Goal: Task Accomplishment & Management: Use online tool/utility

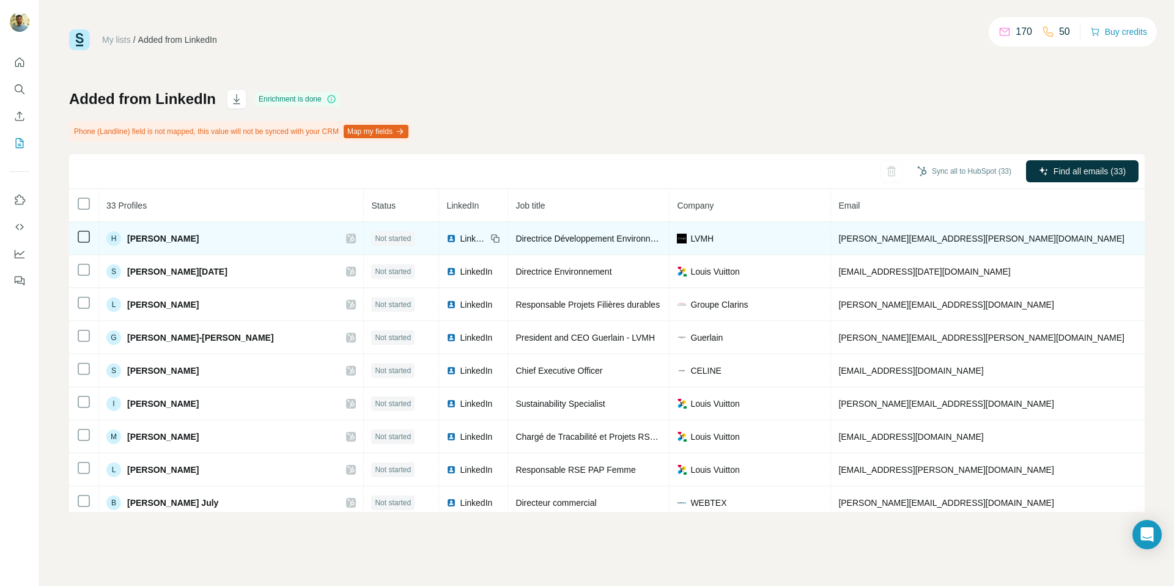
click at [375, 234] on span "Not started" at bounding box center [393, 238] width 36 height 11
click at [375, 238] on span "Not started" at bounding box center [393, 238] width 36 height 11
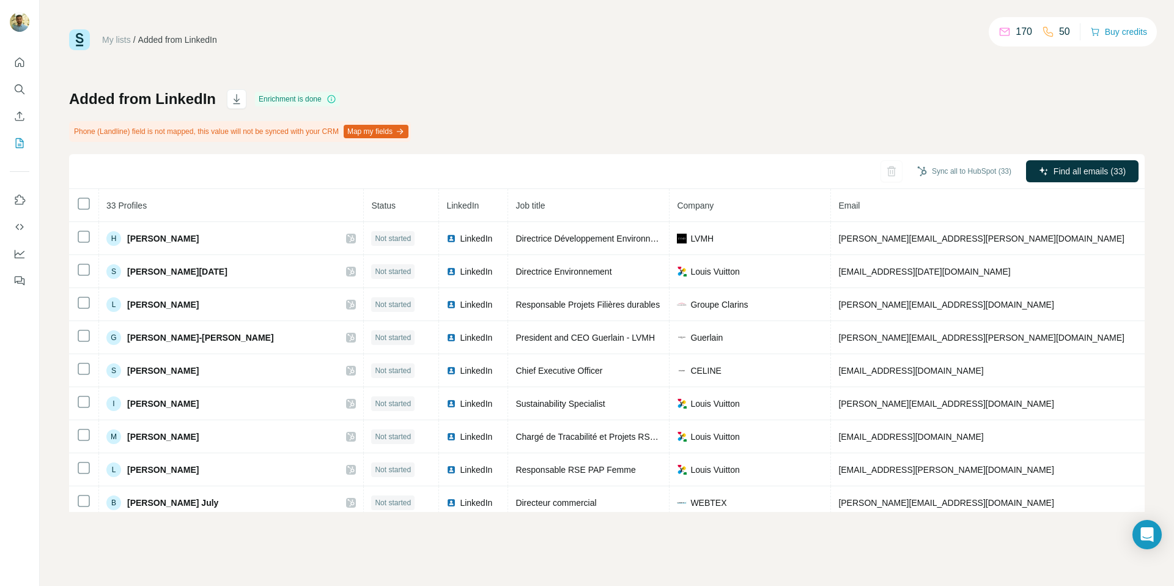
click at [428, 160] on div "Sync all to HubSpot (33) Find all emails (33)" at bounding box center [606, 171] width 1075 height 35
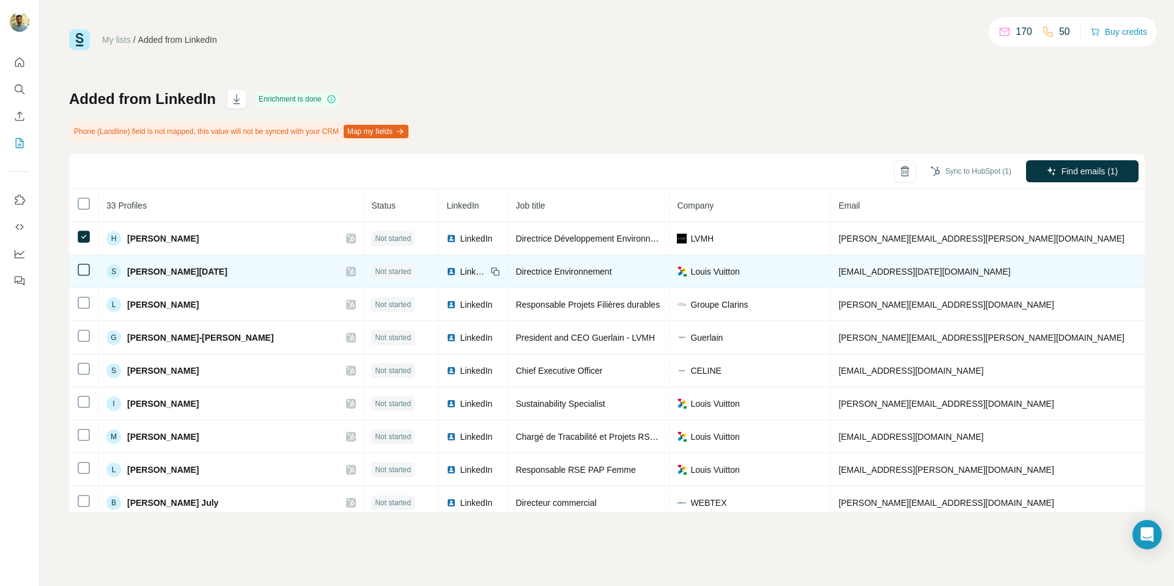
click at [84, 261] on td at bounding box center [84, 271] width 30 height 33
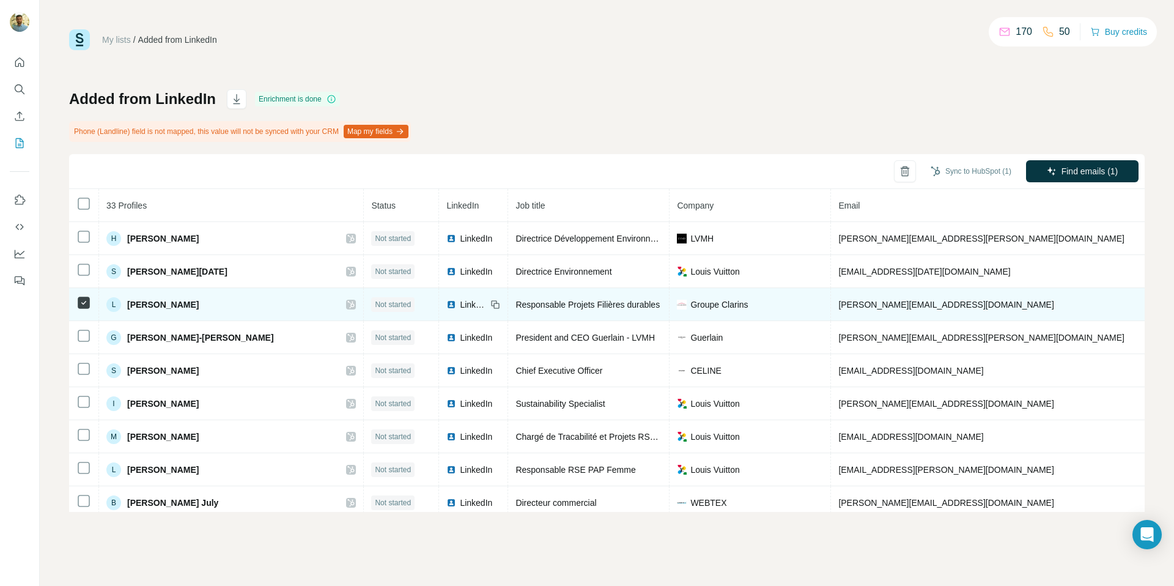
click at [84, 295] on icon at bounding box center [83, 302] width 15 height 15
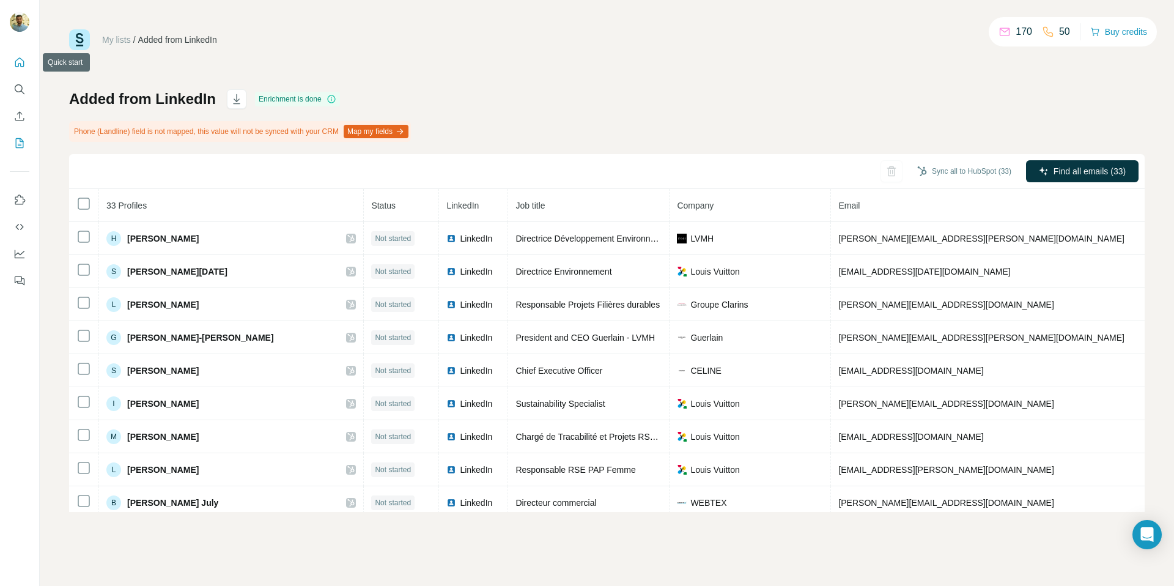
click at [20, 55] on button "Quick start" at bounding box center [20, 62] width 20 height 22
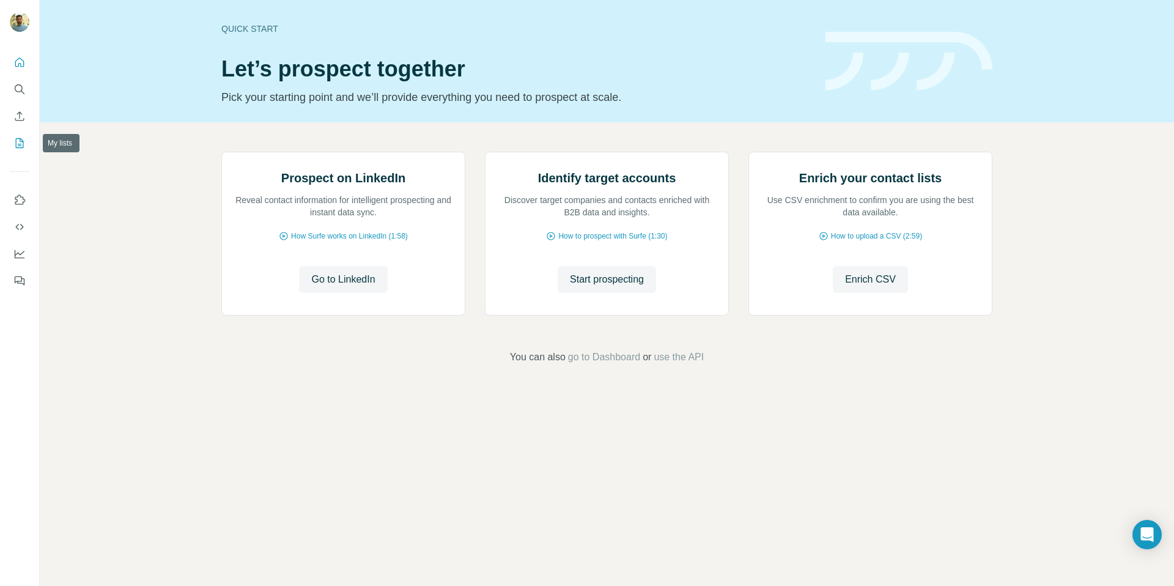
click at [21, 138] on icon "My lists" at bounding box center [19, 143] width 12 height 12
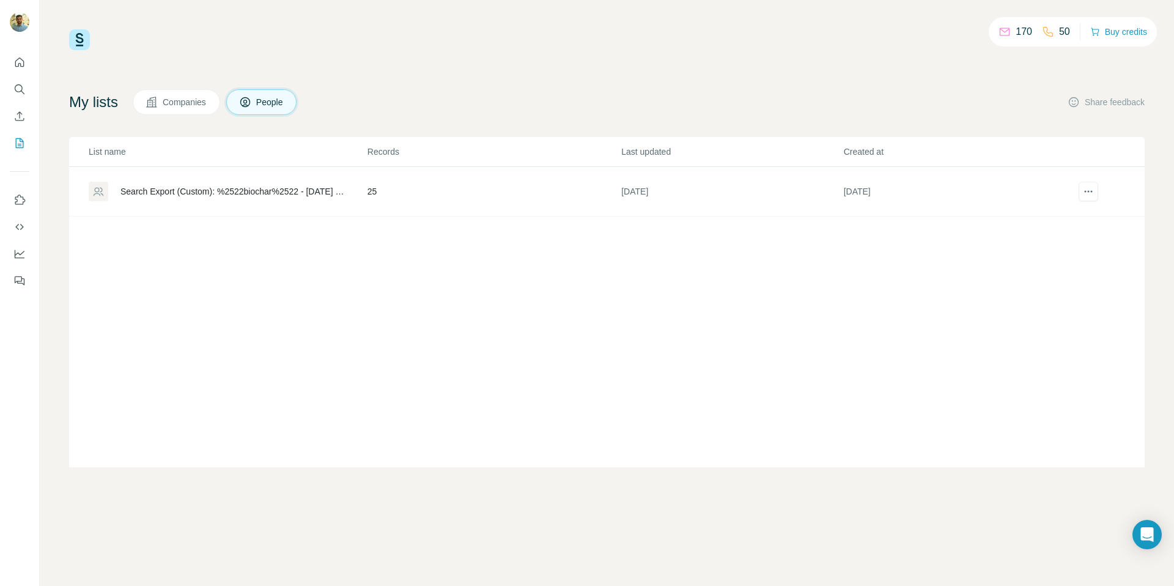
click at [195, 195] on div "Search Export (Custom): %2522biochar%2522 - 02/07/2025 14:12" at bounding box center [233, 191] width 226 height 12
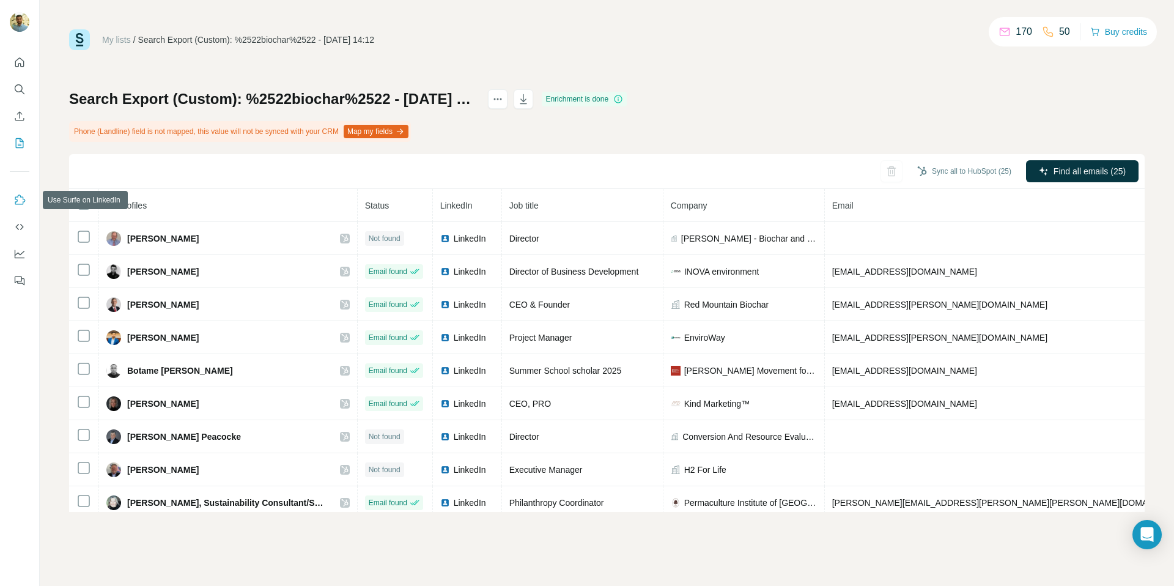
click at [24, 201] on icon "Use Surfe on LinkedIn" at bounding box center [20, 199] width 10 height 10
click at [20, 256] on icon "Dashboard" at bounding box center [19, 254] width 12 height 12
click at [31, 67] on div at bounding box center [19, 168] width 39 height 248
click at [29, 66] on div at bounding box center [19, 168] width 39 height 248
click at [127, 41] on link "My lists" at bounding box center [116, 40] width 29 height 10
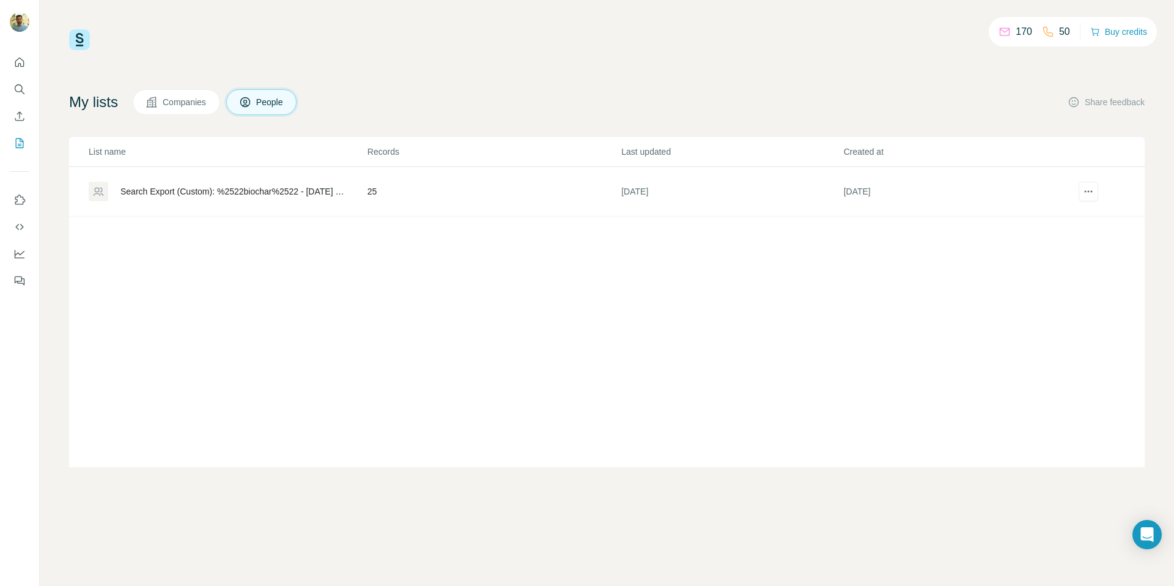
click at [199, 114] on button "Companies" at bounding box center [176, 102] width 87 height 26
click at [199, 109] on button "Companies" at bounding box center [176, 102] width 87 height 26
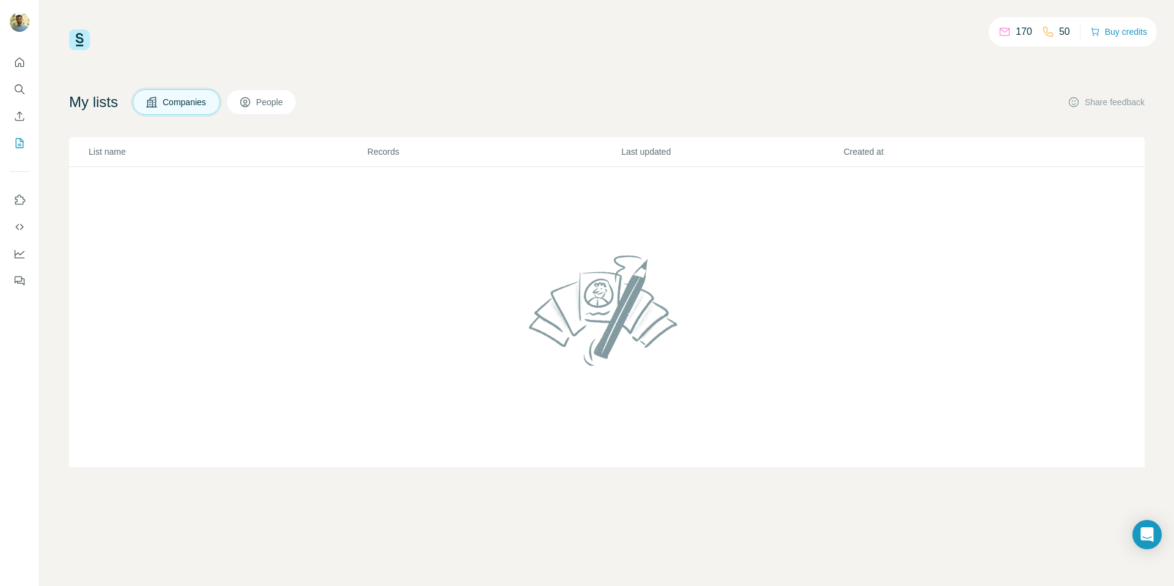
click at [24, 61] on icon "Quick start" at bounding box center [19, 62] width 12 height 12
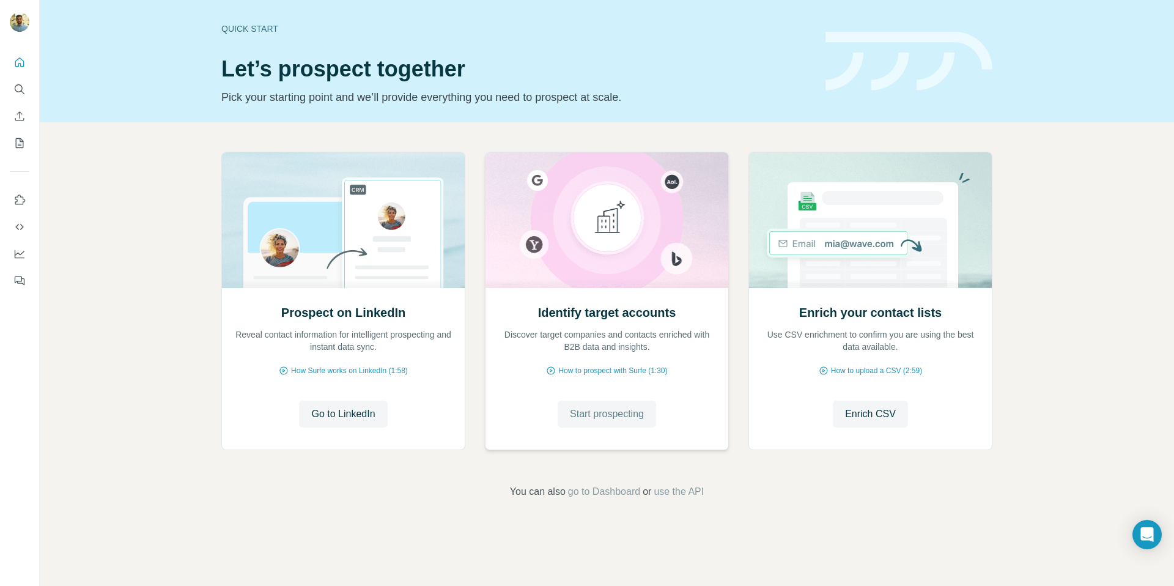
click at [626, 417] on span "Start prospecting" at bounding box center [607, 414] width 74 height 15
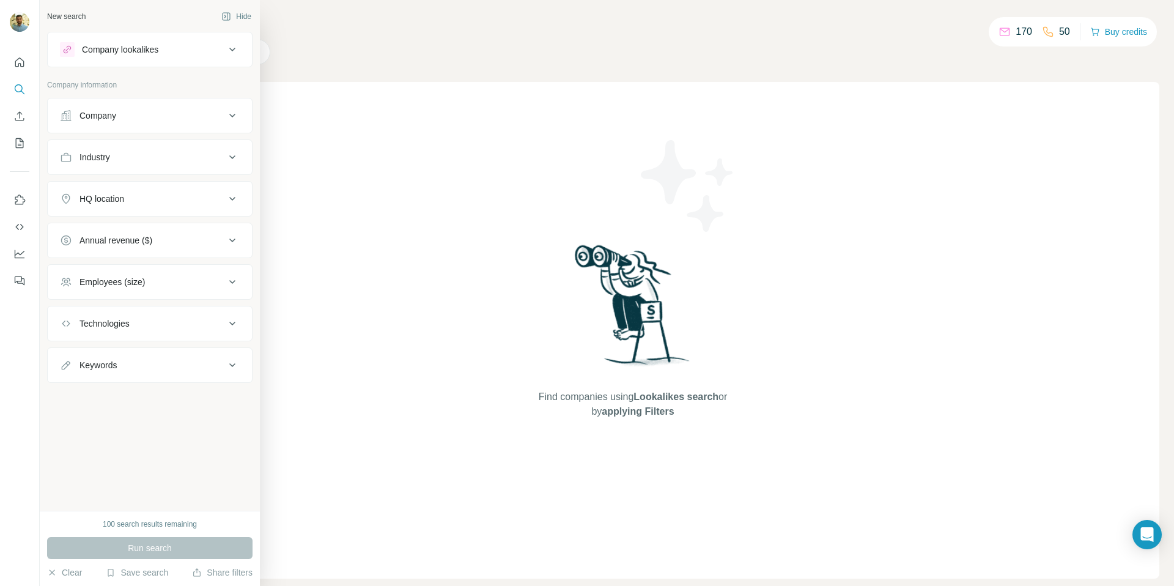
click at [165, 54] on div "Company lookalikes" at bounding box center [142, 49] width 165 height 15
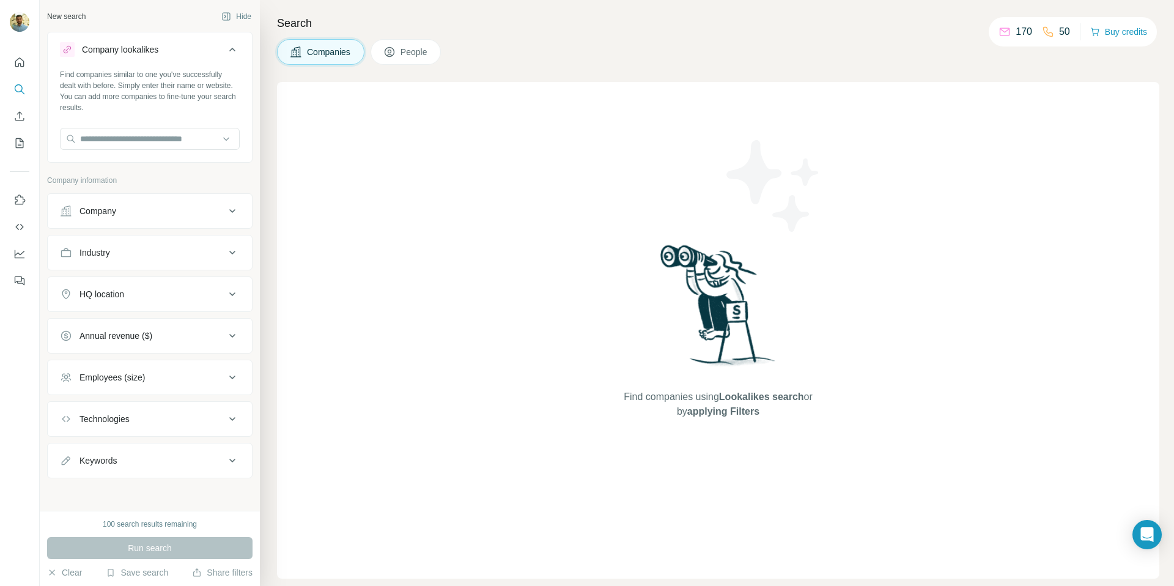
click at [165, 54] on div "Company lookalikes" at bounding box center [142, 49] width 165 height 15
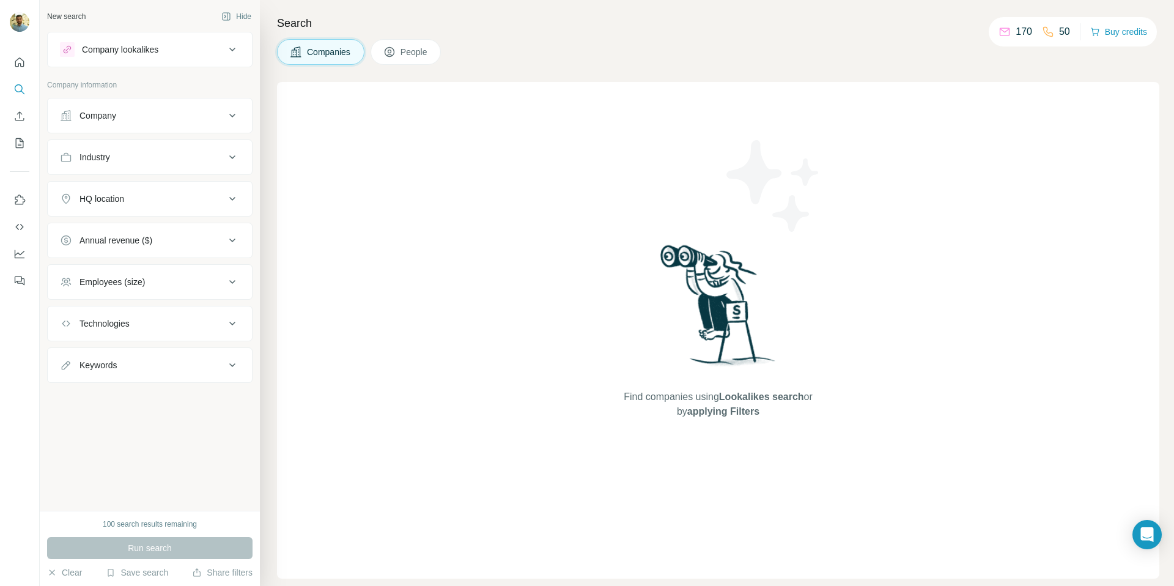
click at [396, 62] on button "People" at bounding box center [406, 52] width 71 height 26
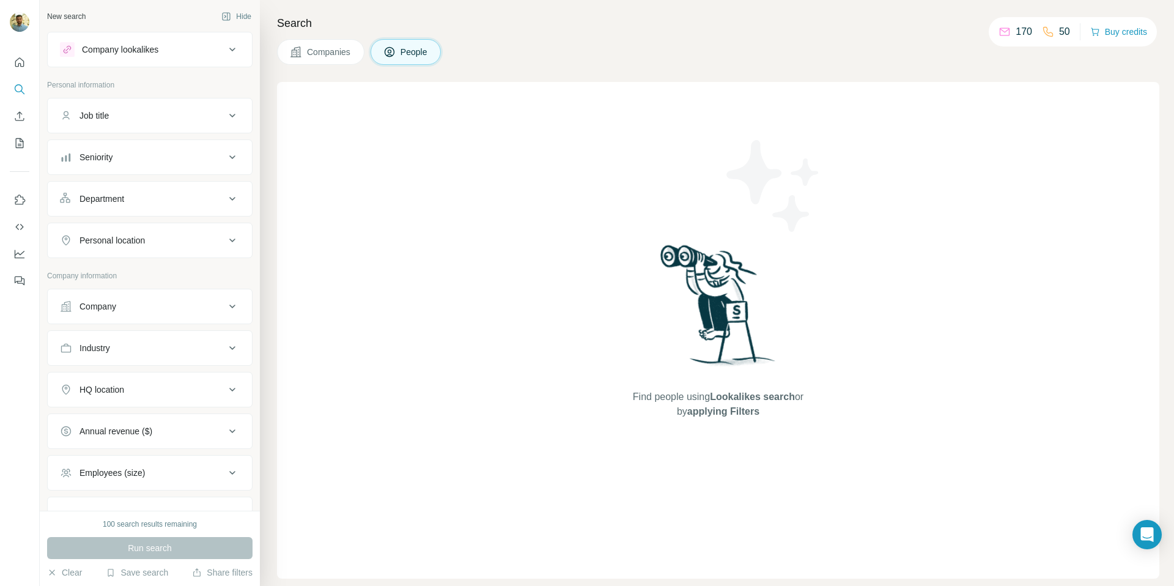
click at [917, 127] on div "Find people using Lookalikes search or by applying Filters" at bounding box center [718, 330] width 882 height 496
click at [857, 96] on div "Find people using Lookalikes search or by applying Filters" at bounding box center [718, 330] width 882 height 496
click at [1024, 32] on p "170" at bounding box center [1024, 31] width 17 height 15
click at [1023, 32] on p "170" at bounding box center [1024, 31] width 17 height 15
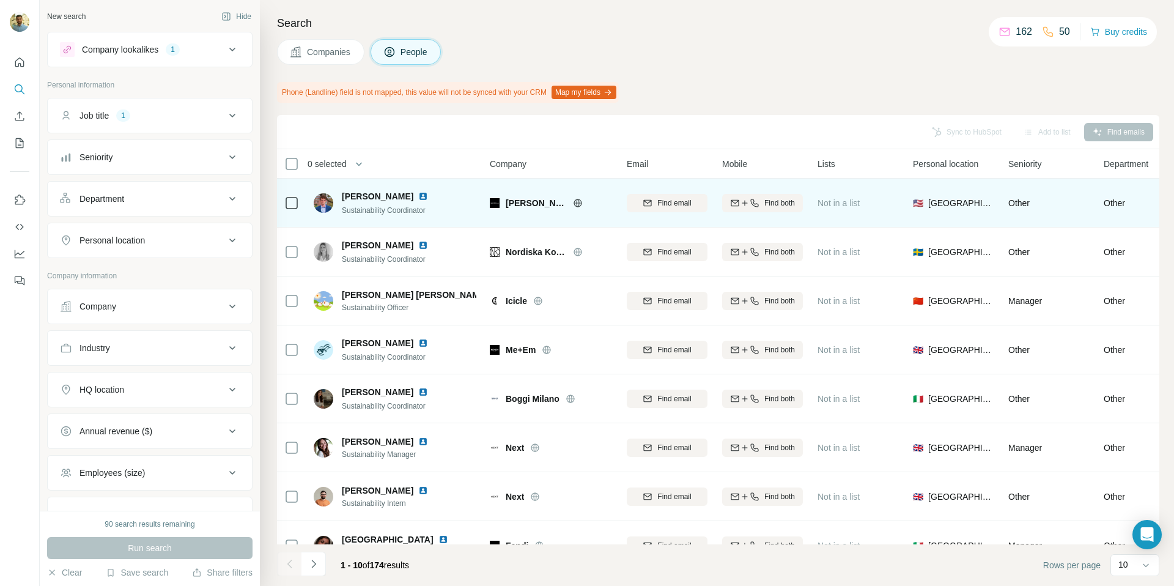
click at [515, 204] on span "Marcella New York" at bounding box center [536, 203] width 61 height 12
click at [573, 198] on icon at bounding box center [578, 203] width 10 height 10
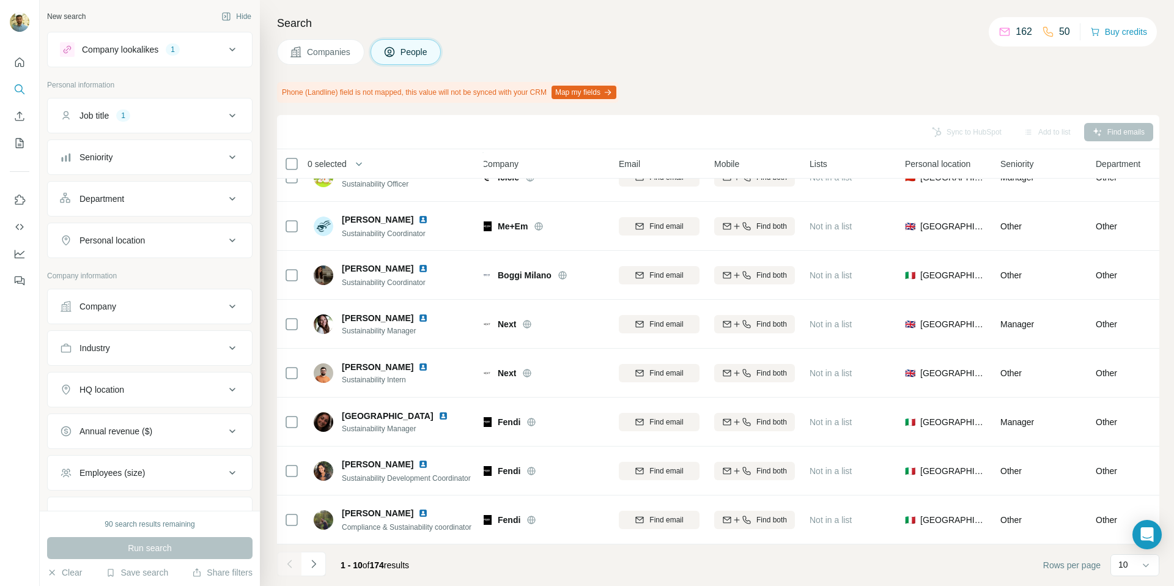
scroll to position [124, 8]
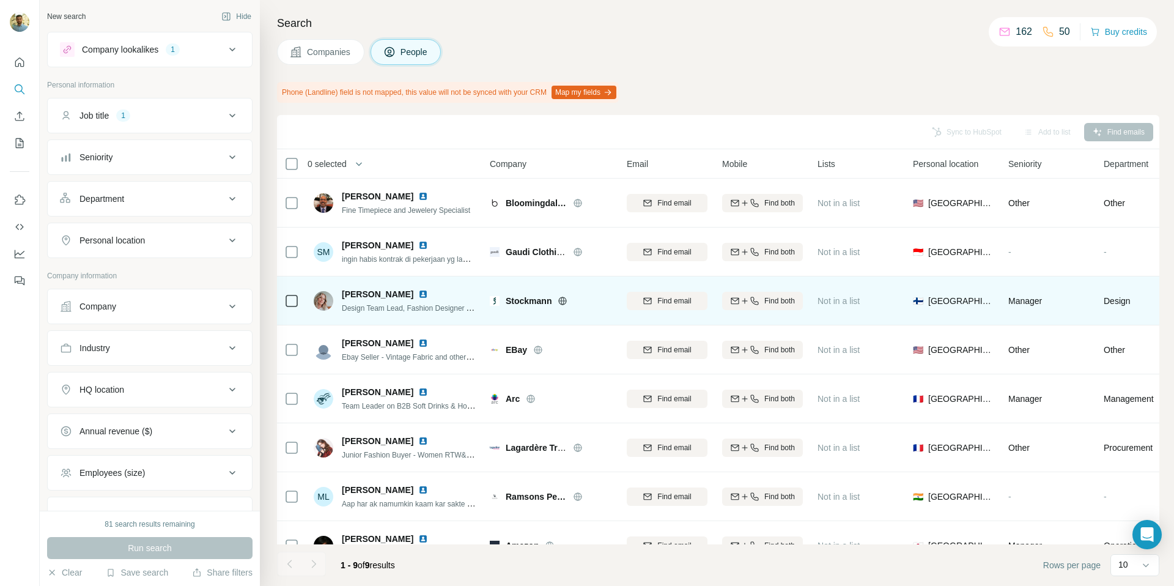
click at [428, 294] on img at bounding box center [423, 294] width 10 height 10
